Goal: Task Accomplishment & Management: Use online tool/utility

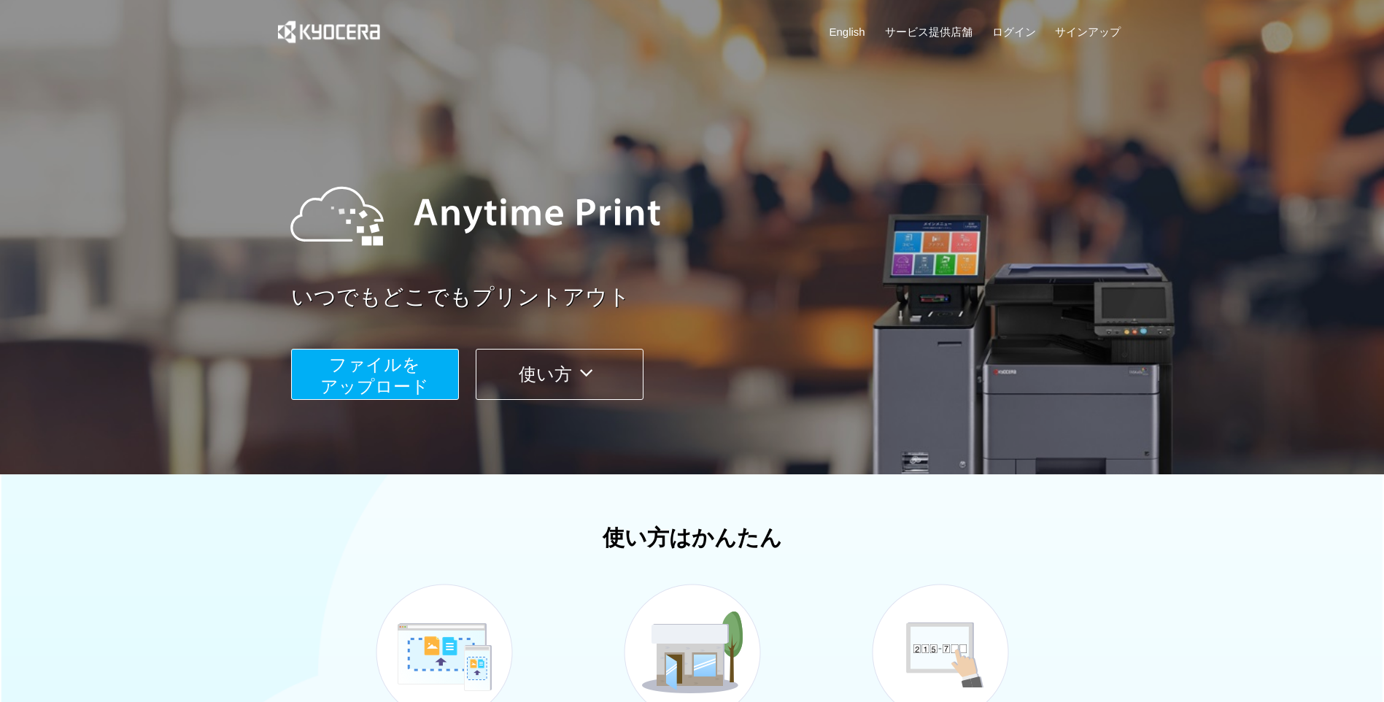
click at [389, 368] on span "ファイルを ​​アップロード" at bounding box center [374, 375] width 109 height 42
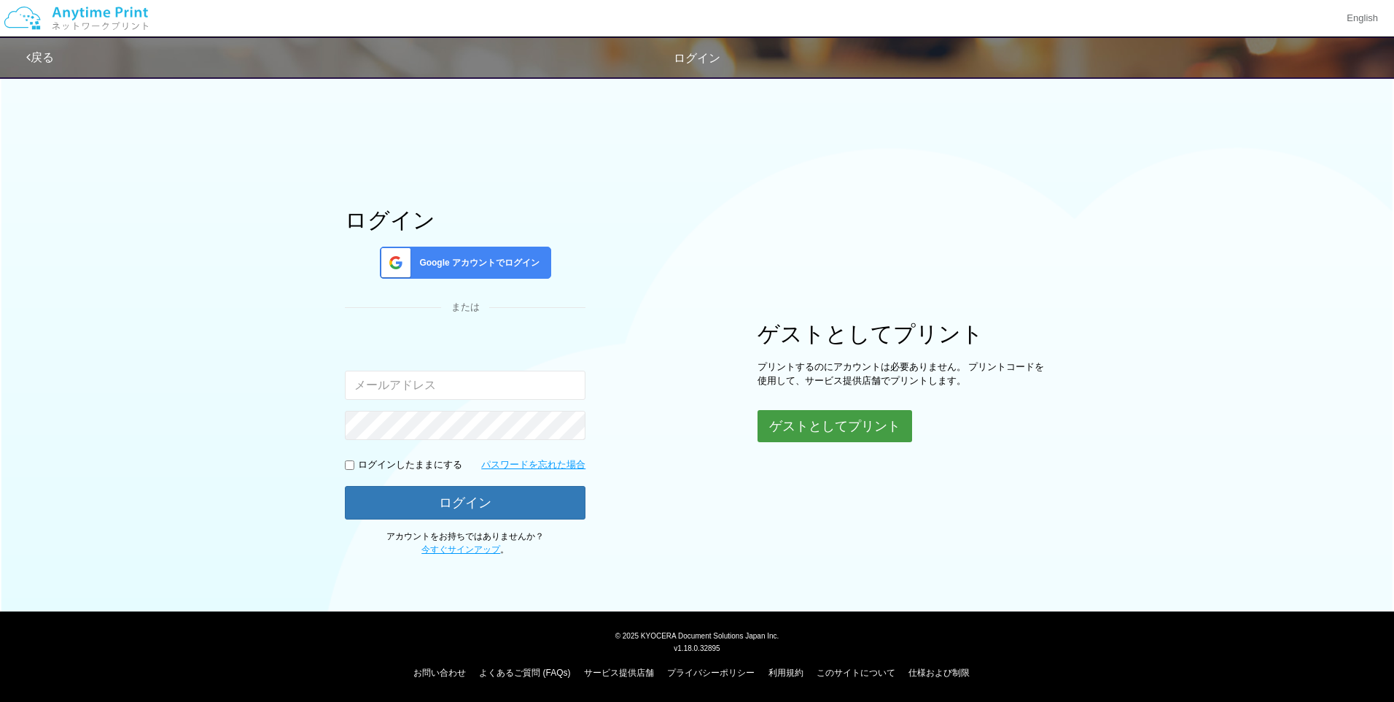
click at [877, 421] on button "ゲストとしてプリント" at bounding box center [835, 426] width 155 height 32
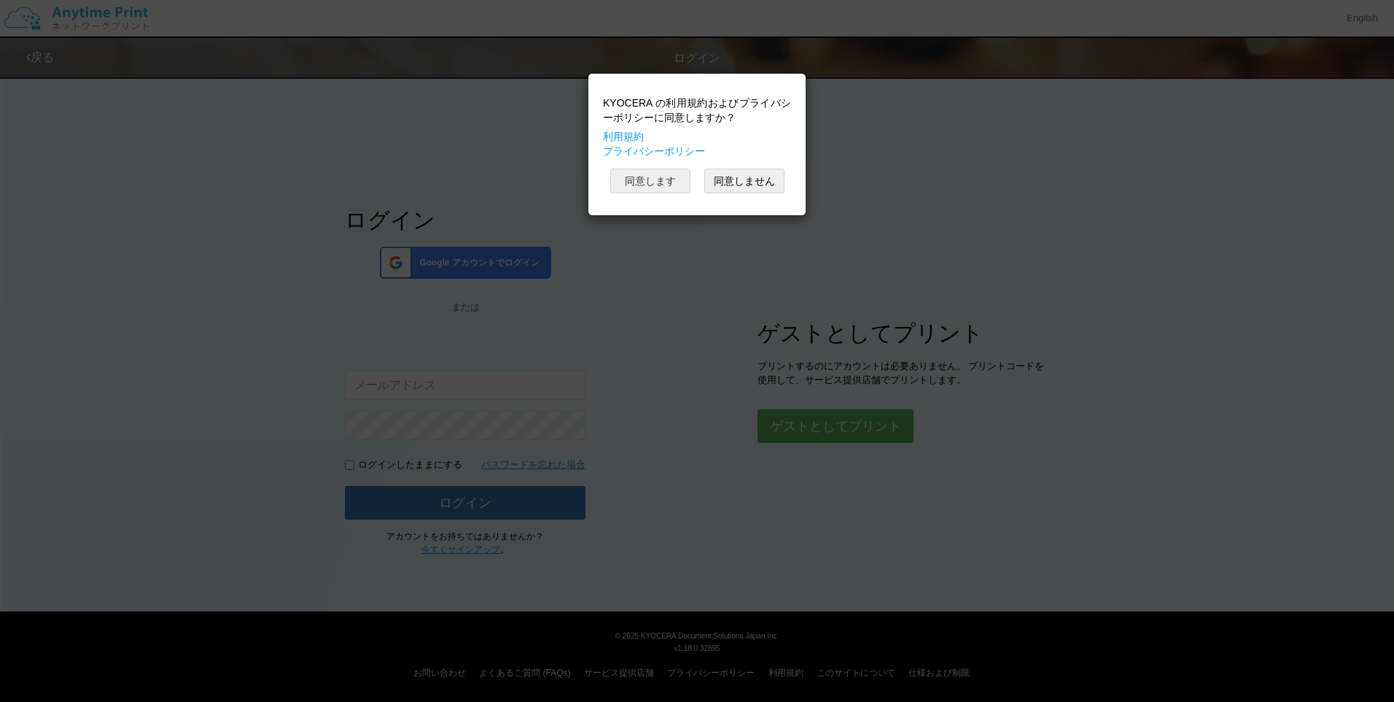
click at [647, 174] on button "同意します" at bounding box center [650, 180] width 80 height 25
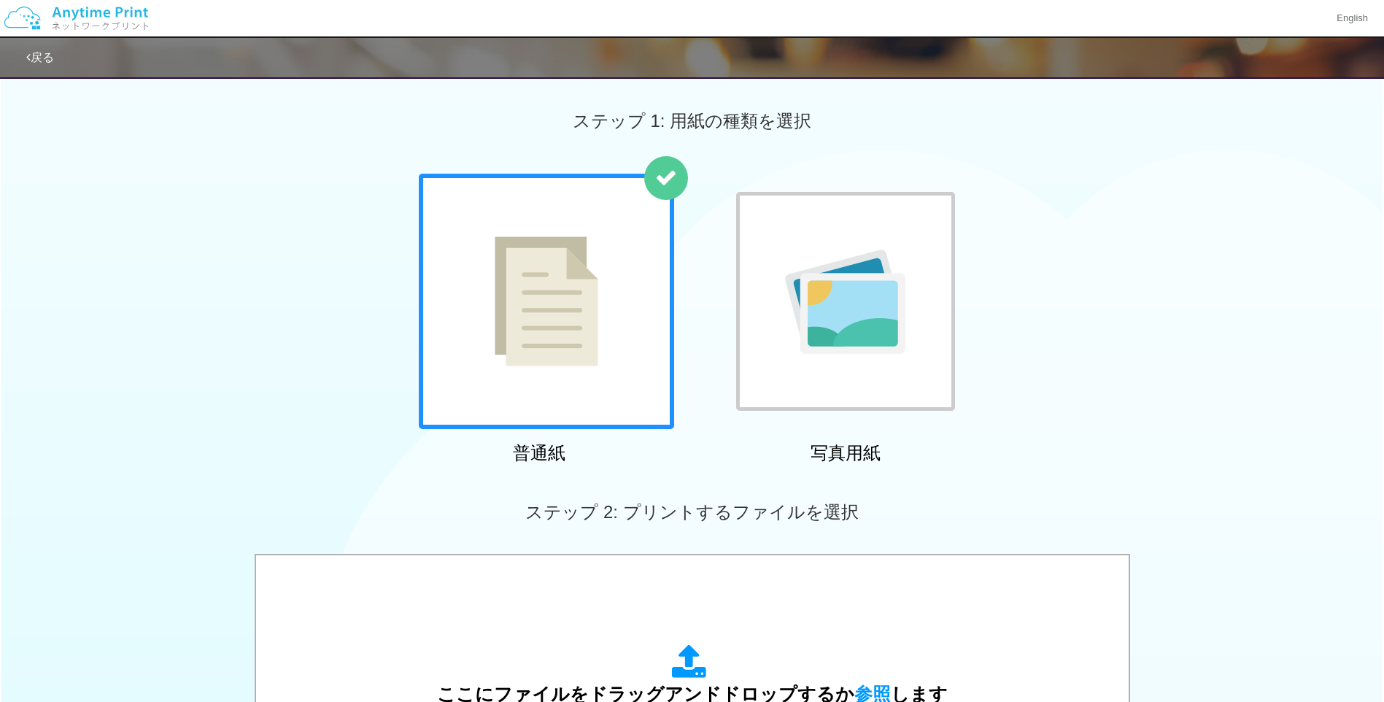
scroll to position [146, 0]
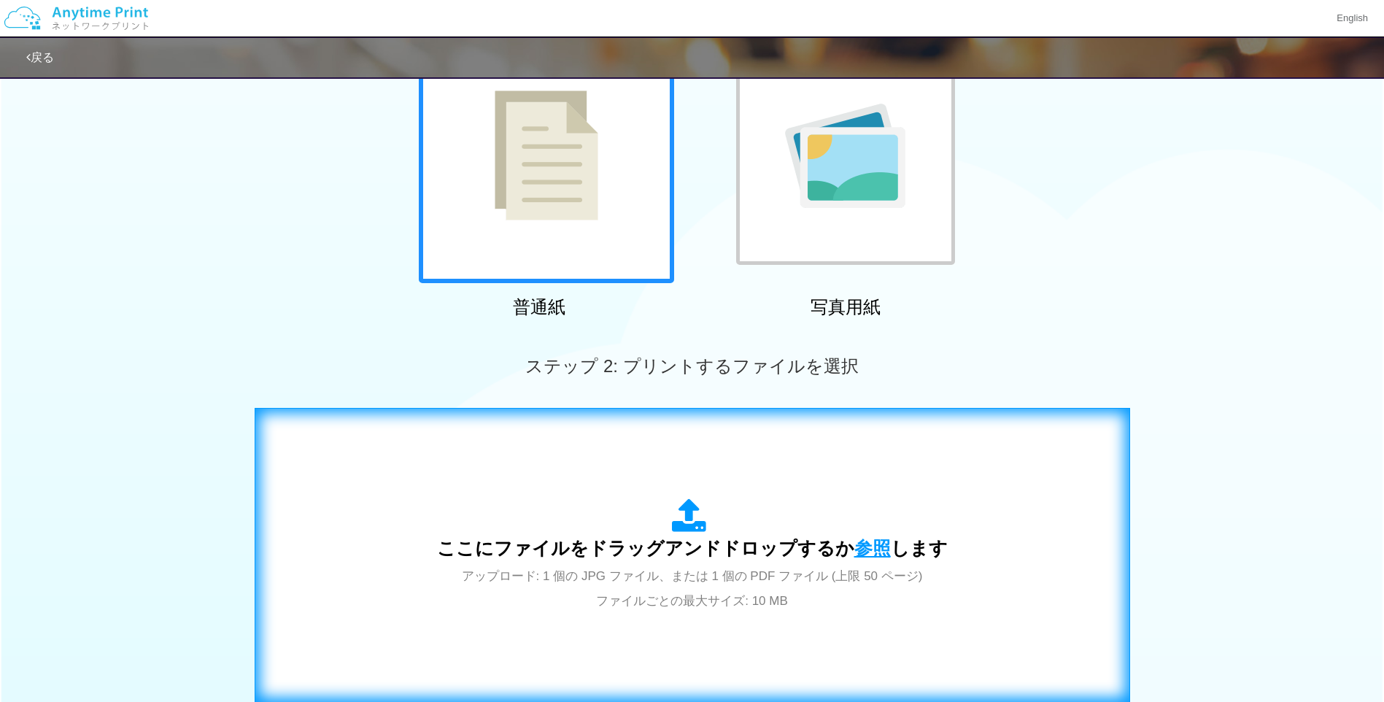
click at [873, 541] on span "参照" at bounding box center [872, 548] width 36 height 20
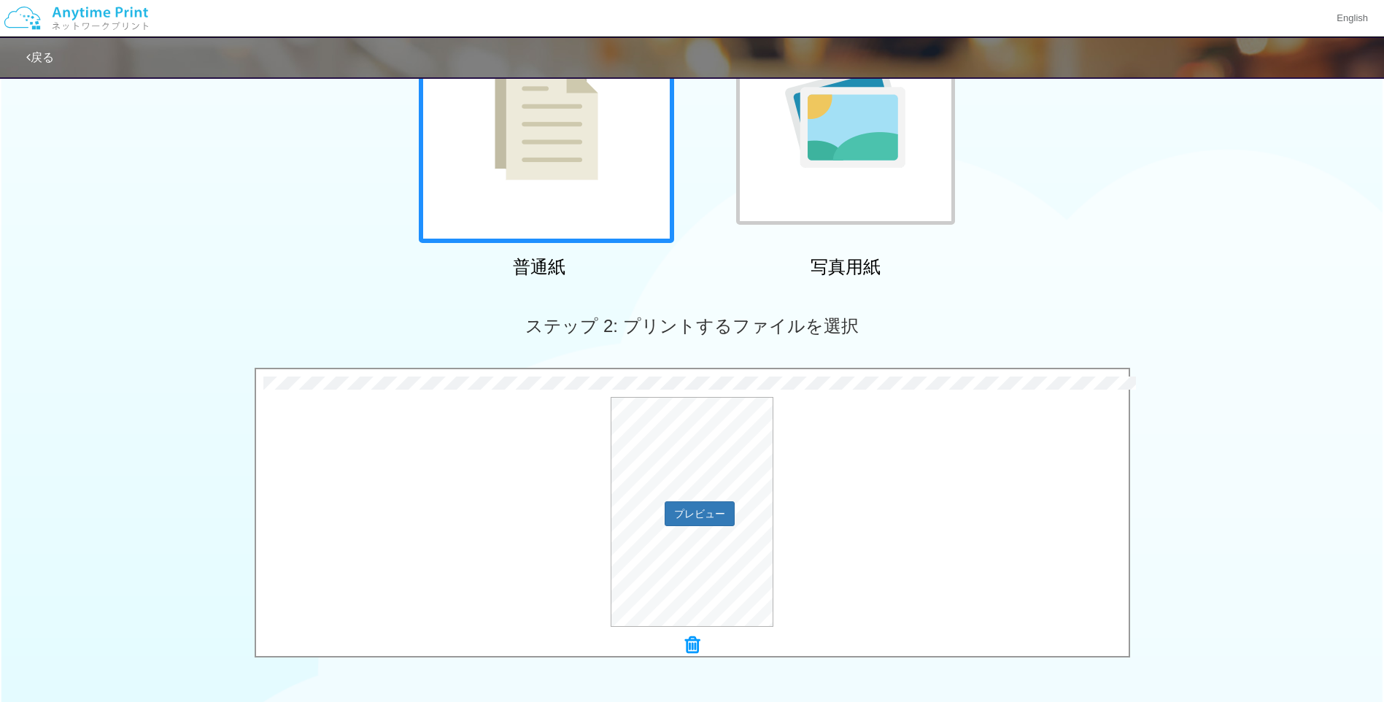
scroll to position [219, 0]
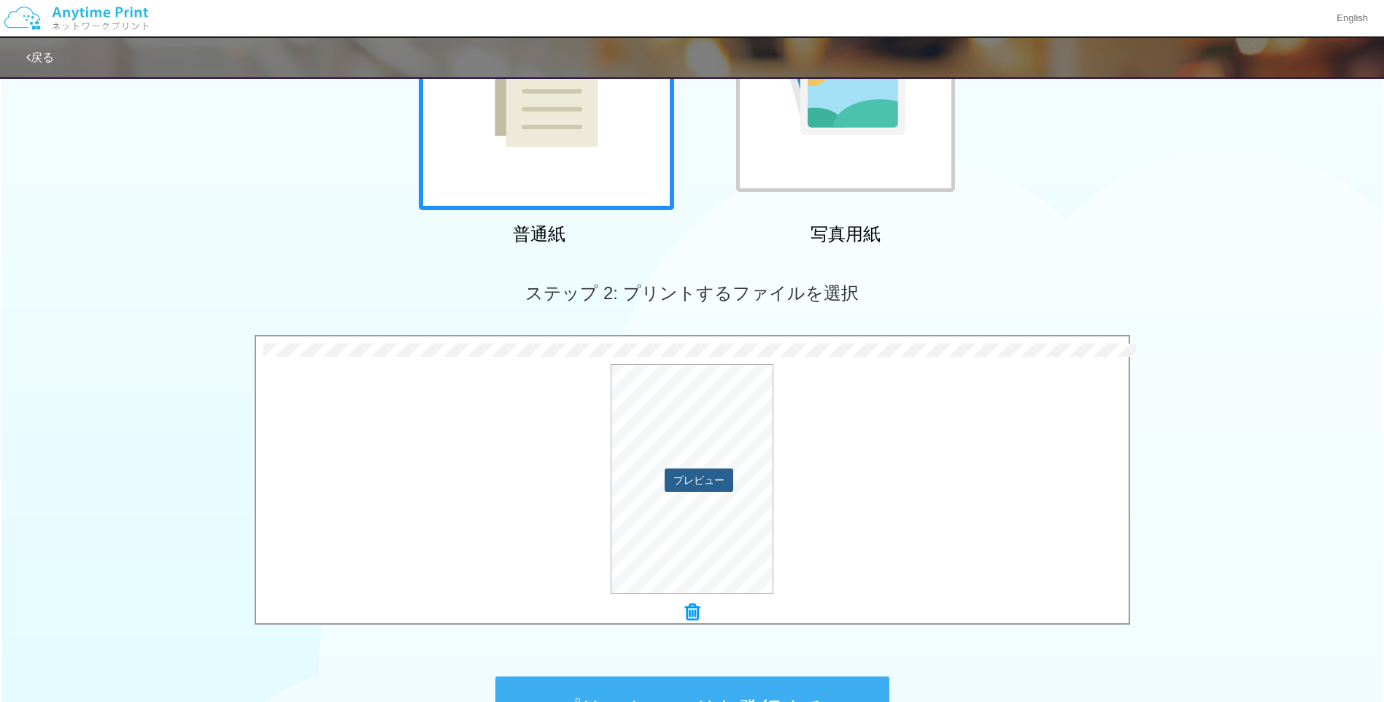
click at [717, 480] on button "プレビュー" at bounding box center [698, 479] width 69 height 23
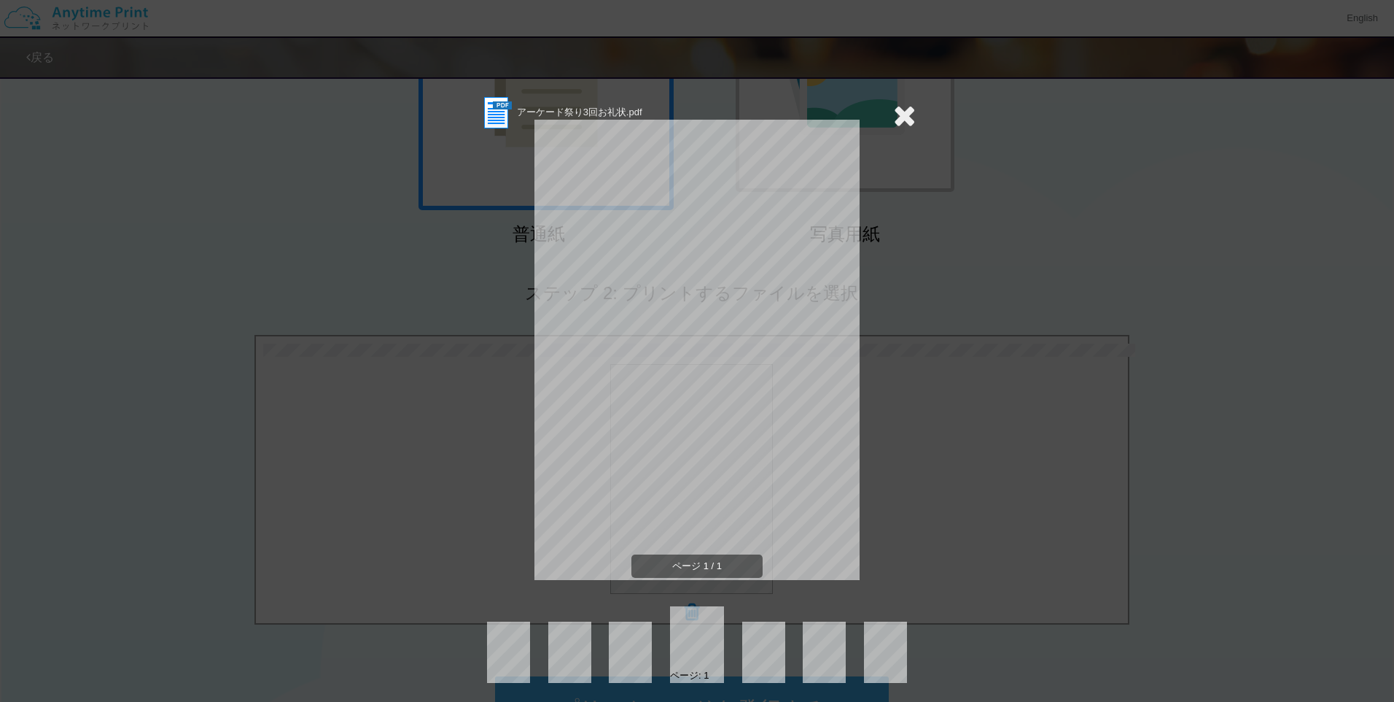
click at [893, 112] on icon at bounding box center [904, 115] width 23 height 29
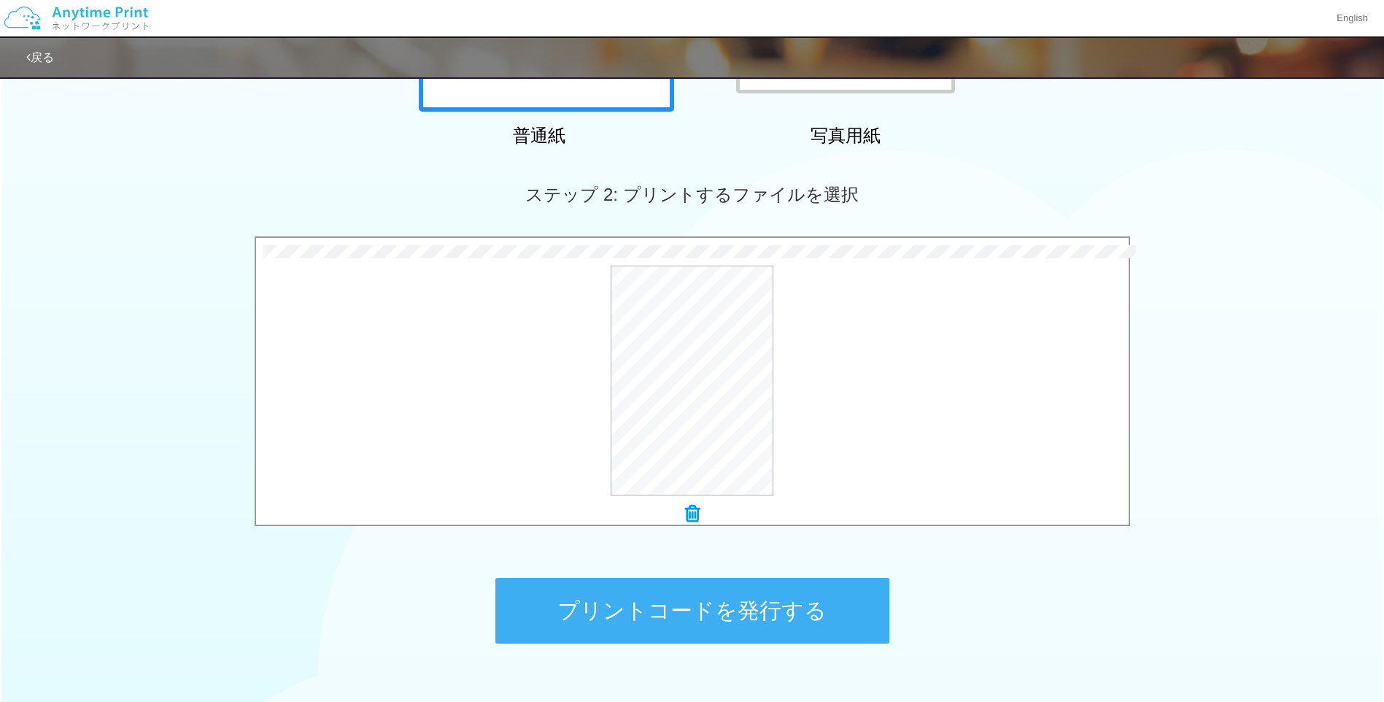
scroll to position [408, 0]
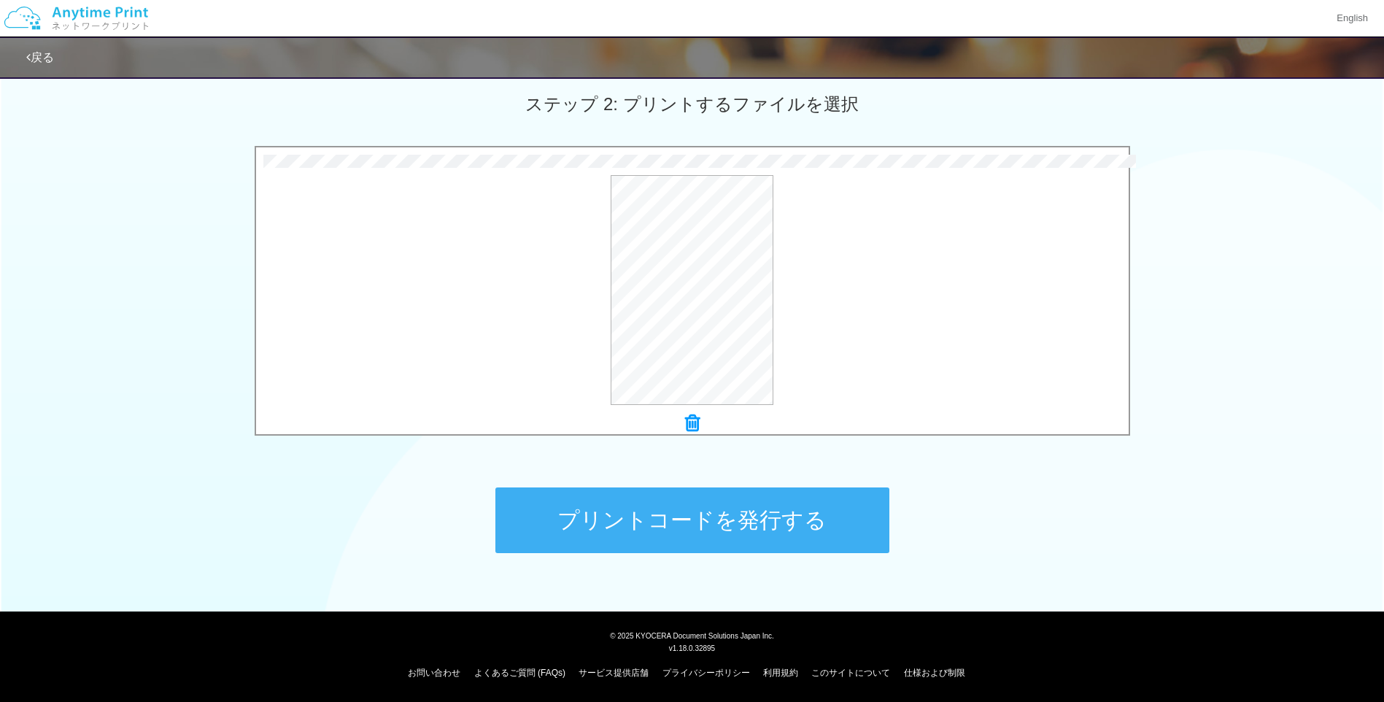
click at [796, 514] on button "プリントコードを発行する" at bounding box center [692, 520] width 394 height 66
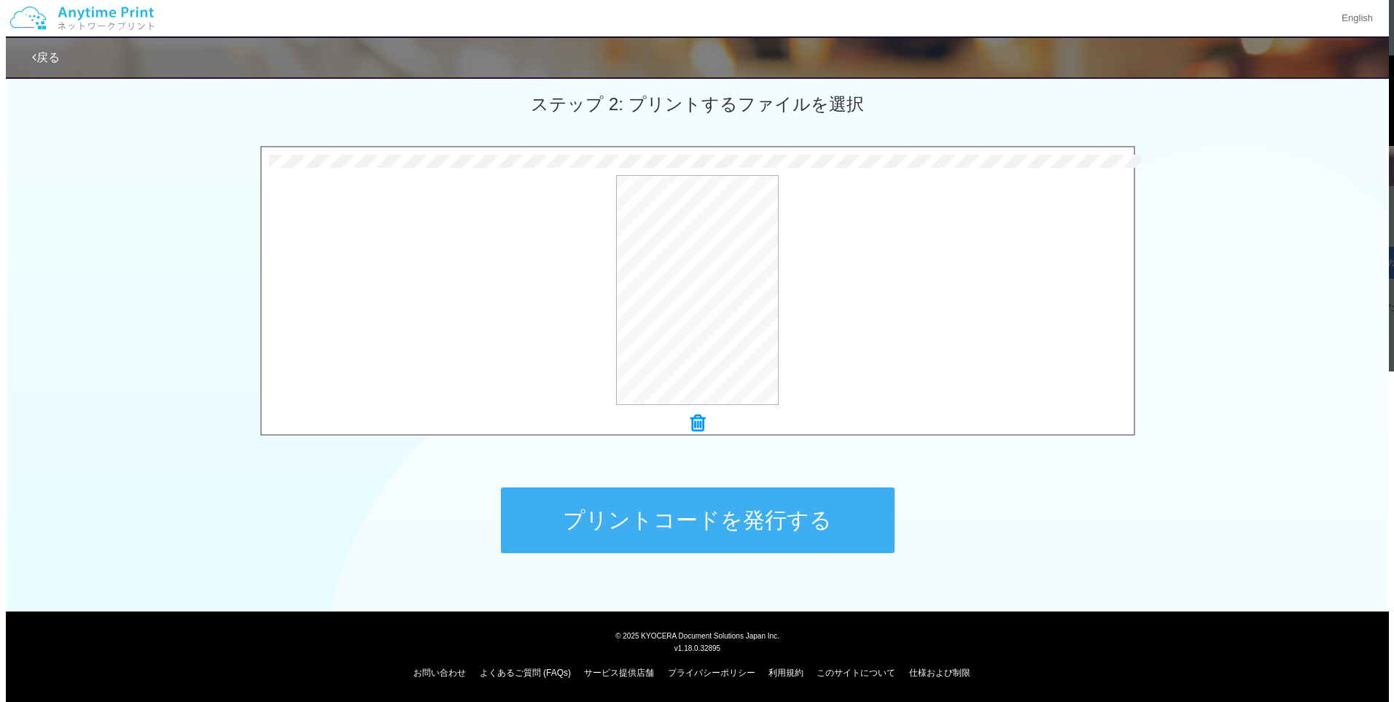
scroll to position [0, 0]
